Goal: Check status: Check status

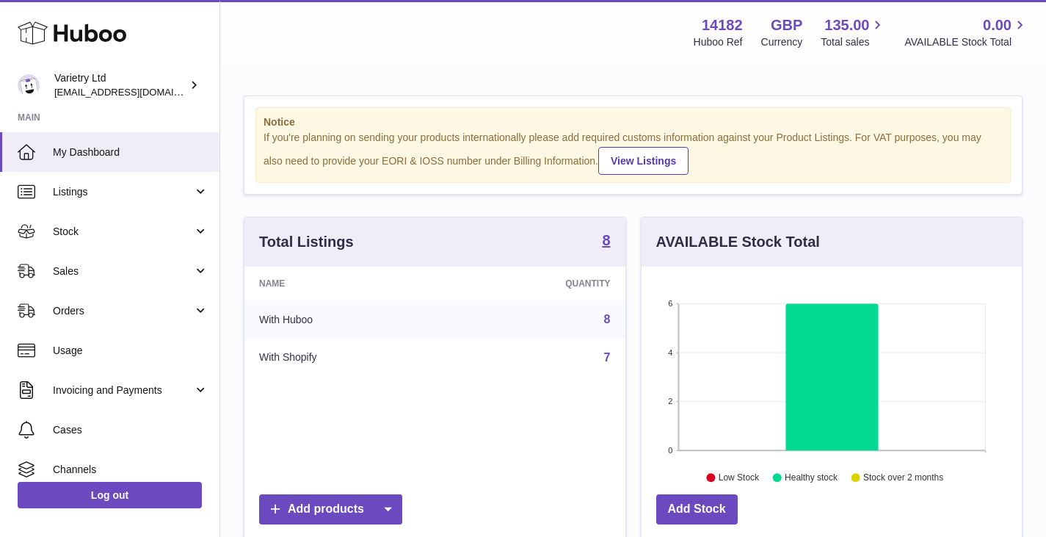
scroll to position [229, 380]
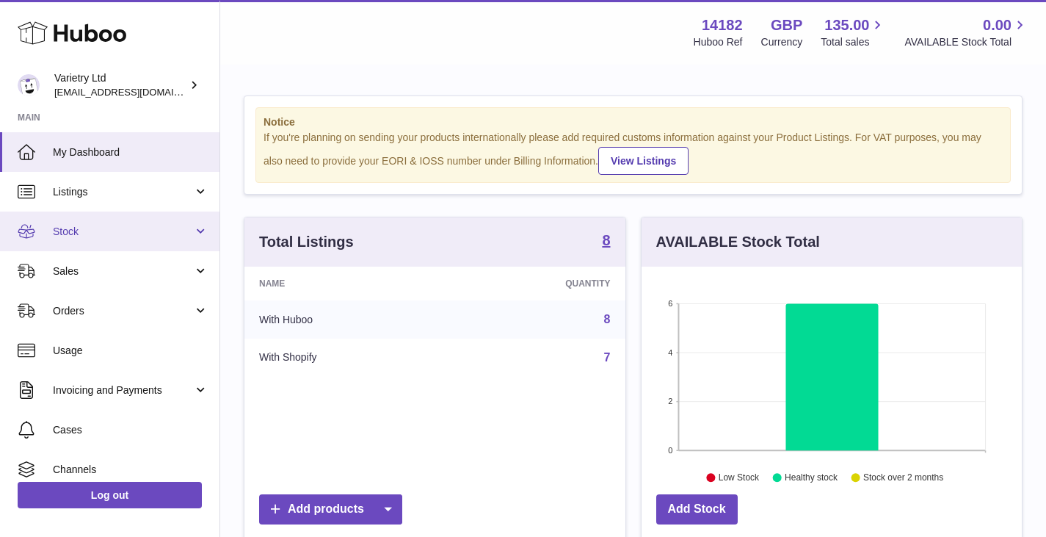
click at [95, 228] on span "Stock" at bounding box center [123, 232] width 140 height 14
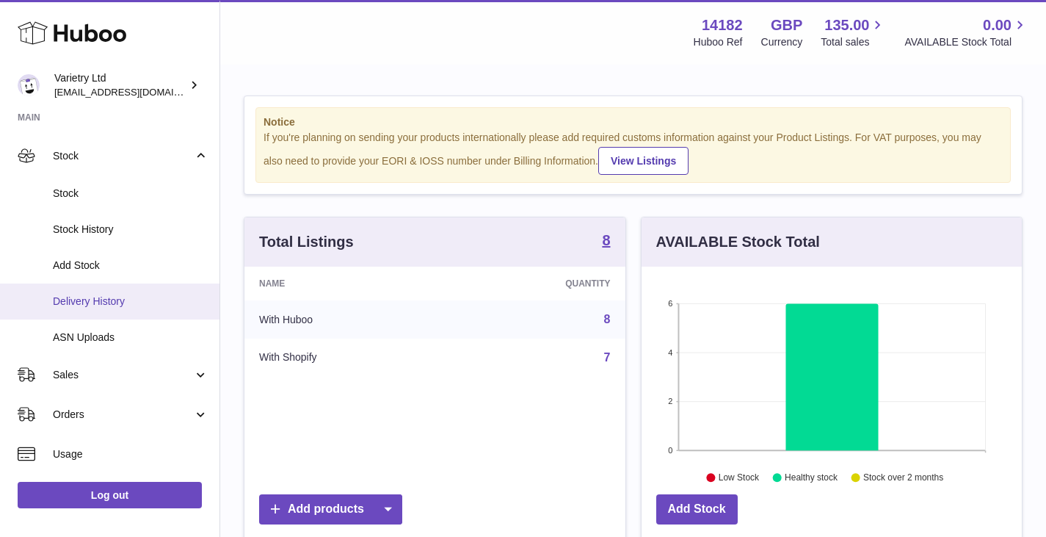
scroll to position [220, 0]
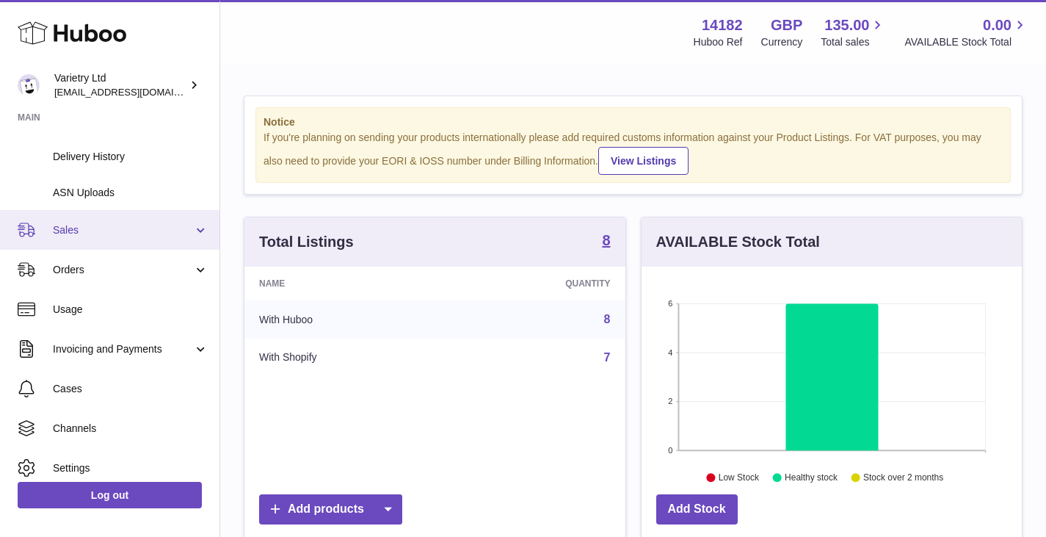
click at [89, 220] on link "Sales" at bounding box center [109, 230] width 219 height 40
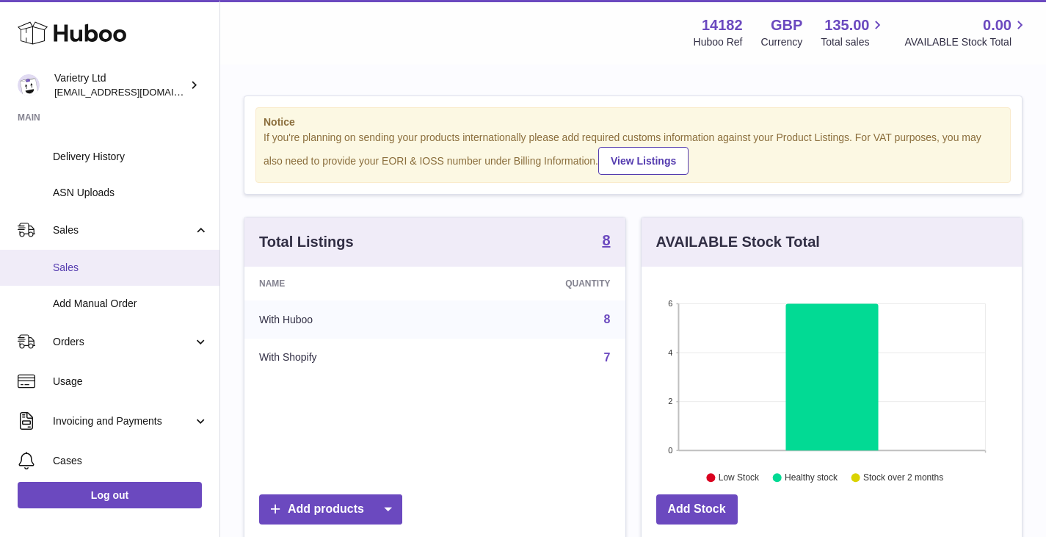
click at [84, 261] on span "Sales" at bounding box center [131, 268] width 156 height 14
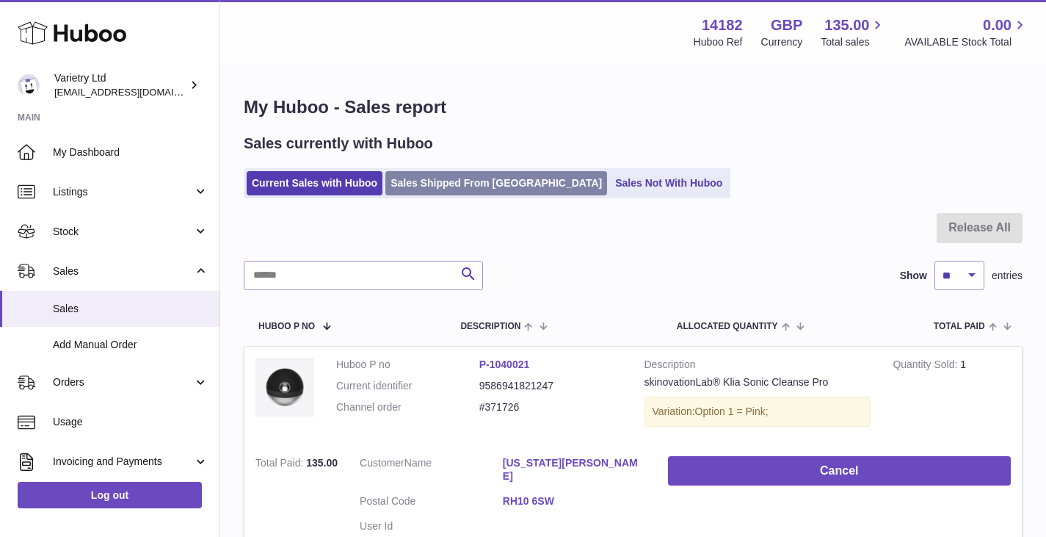
click at [473, 188] on link "Sales Shipped From [GEOGRAPHIC_DATA]" at bounding box center [496, 183] width 222 height 24
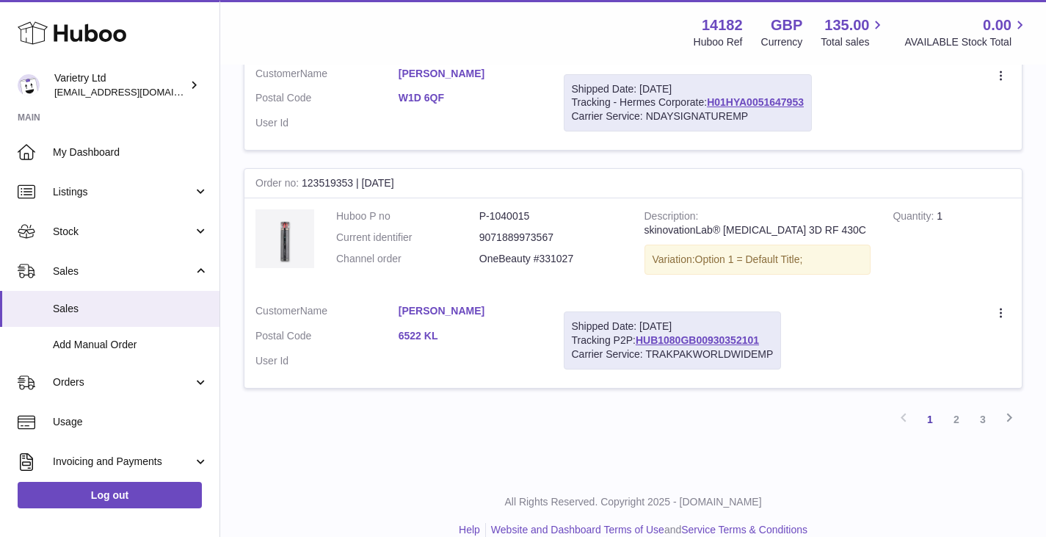
scroll to position [2316, 0]
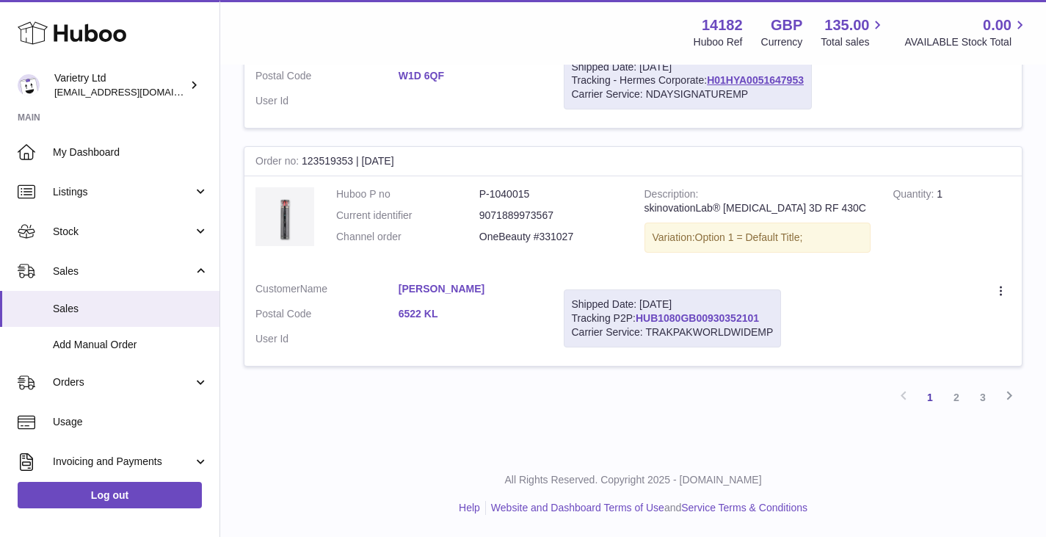
click at [711, 313] on link "HUB1080GB00930352101" at bounding box center [697, 318] width 123 height 12
